Goal: Check status: Check status

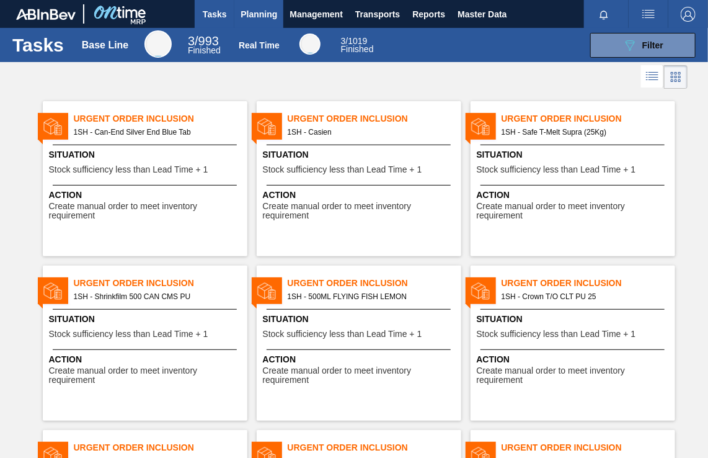
click at [254, 11] on span "Planning" at bounding box center [259, 14] width 37 height 15
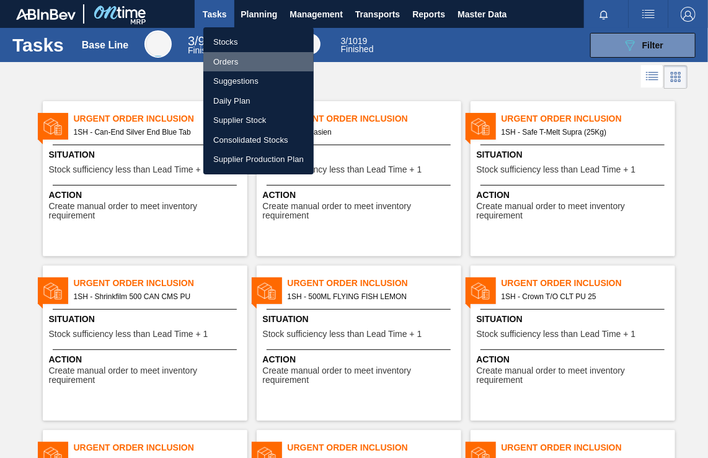
click at [225, 60] on li "Orders" at bounding box center [258, 62] width 110 height 20
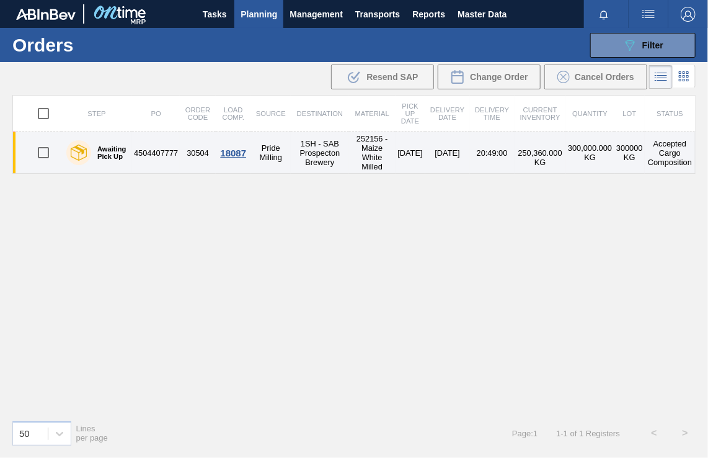
click at [318, 148] on td "1SH - SAB Prospecton Brewery" at bounding box center [320, 153] width 58 height 42
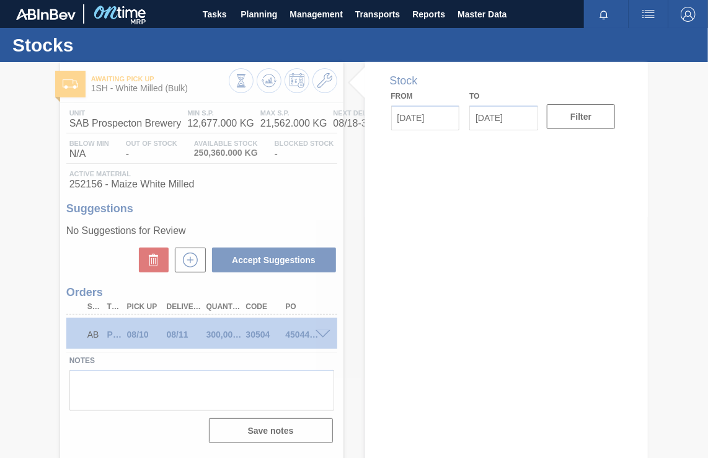
type input "[DATE]"
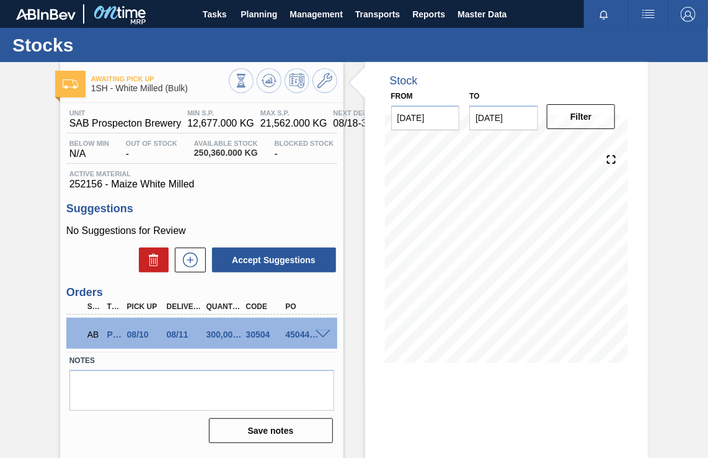
click at [321, 339] on div "4504407777" at bounding box center [303, 334] width 42 height 10
click at [320, 332] on span at bounding box center [323, 334] width 15 height 9
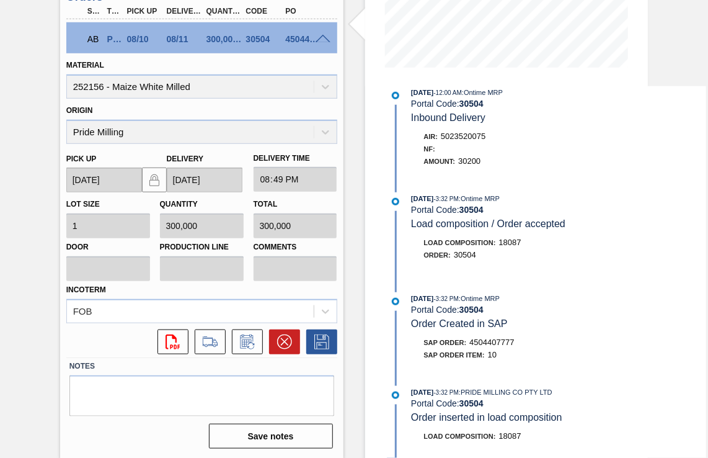
scroll to position [434, 0]
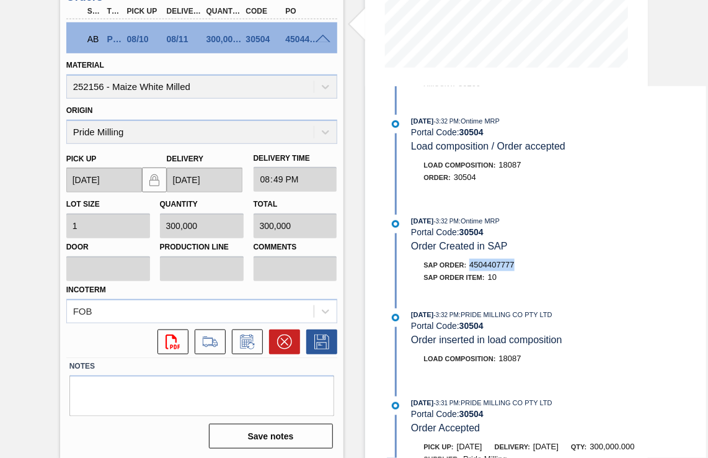
drag, startPoint x: 517, startPoint y: 278, endPoint x: 471, endPoint y: 277, distance: 46.5
click at [471, 271] on div "SAP Order: 4504407777" at bounding box center [559, 265] width 295 height 12
copy span "4504407777"
